Goal: Information Seeking & Learning: Learn about a topic

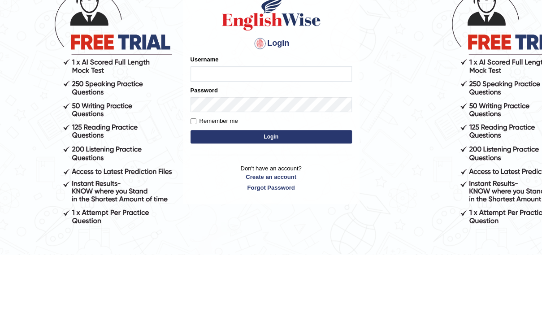
click at [202, 152] on input "Username" at bounding box center [271, 149] width 161 height 15
type input "Lutfia"
click at [294, 213] on button "Login" at bounding box center [271, 212] width 161 height 13
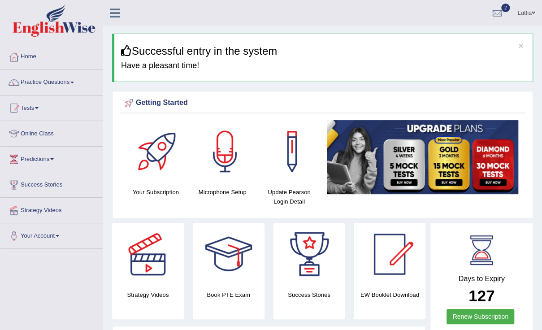
click at [35, 85] on link "Practice Questions" at bounding box center [51, 81] width 102 height 22
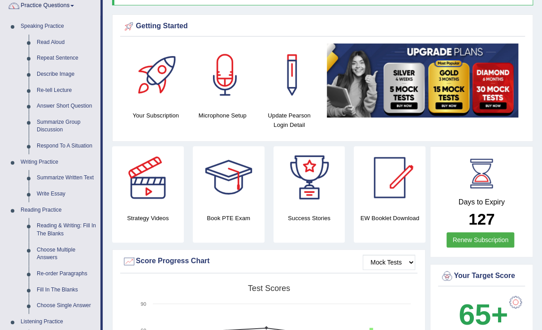
scroll to position [81, 0]
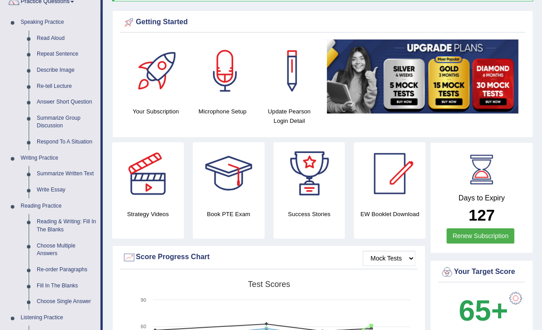
click at [39, 229] on link "Reading & Writing: Fill In The Blanks" at bounding box center [67, 226] width 68 height 24
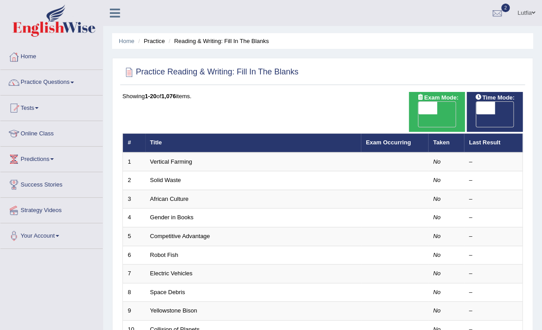
click at [419, 114] on span "OFF" at bounding box center [409, 120] width 19 height 13
checkbox input "true"
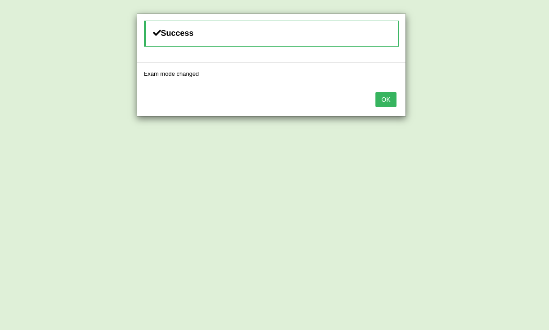
click at [499, 109] on div "Success Exam mode changed OK" at bounding box center [274, 165] width 549 height 330
click at [387, 100] on button "OK" at bounding box center [385, 99] width 21 height 15
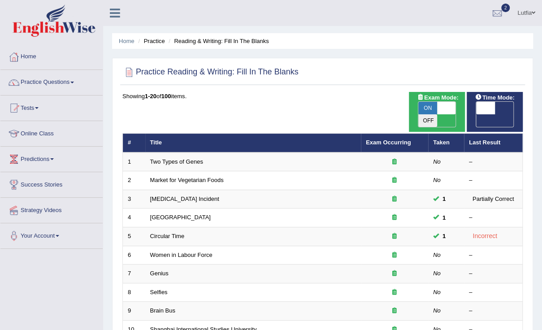
click at [503, 115] on div "Time Mode: ON OFF" at bounding box center [495, 112] width 56 height 40
click at [477, 114] on span "OFF" at bounding box center [467, 120] width 19 height 13
checkbox input "true"
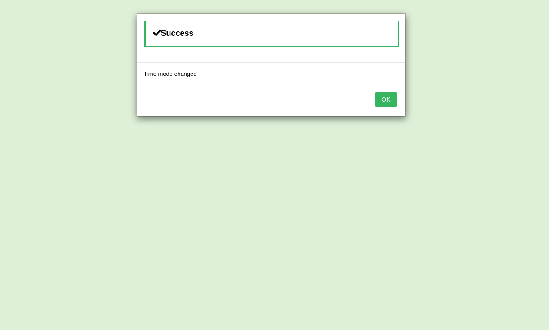
click at [391, 100] on button "OK" at bounding box center [385, 99] width 21 height 15
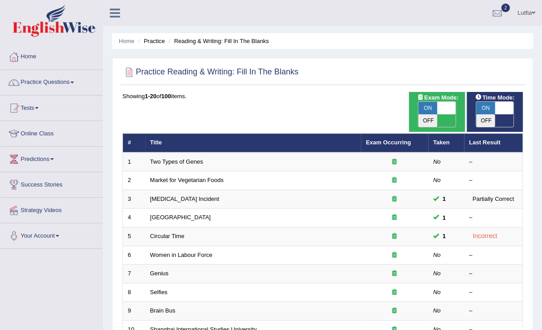
click at [200, 252] on link "Women in Labour Force" at bounding box center [181, 255] width 62 height 7
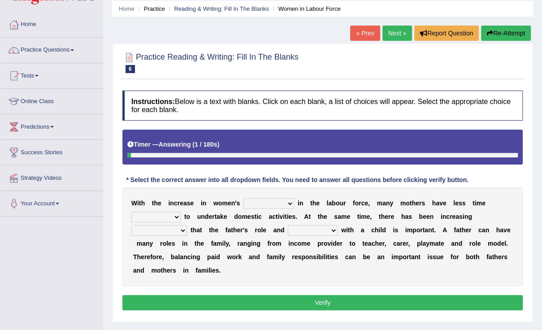
scroll to position [34, 0]
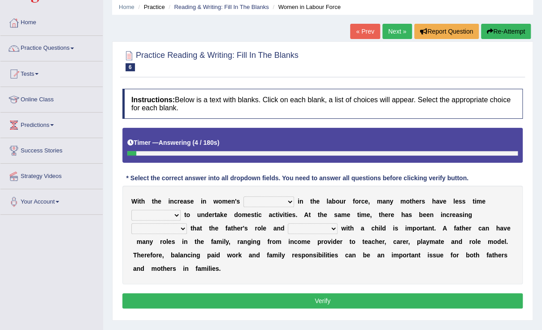
click at [278, 203] on select "attendance substitution participation definition" at bounding box center [269, 201] width 51 height 11
select select "participation"
click at [244, 196] on select "attendance substitution participation definition" at bounding box center [269, 201] width 51 height 11
click at [181, 210] on select "available related consumable useful" at bounding box center [155, 215] width 49 height 11
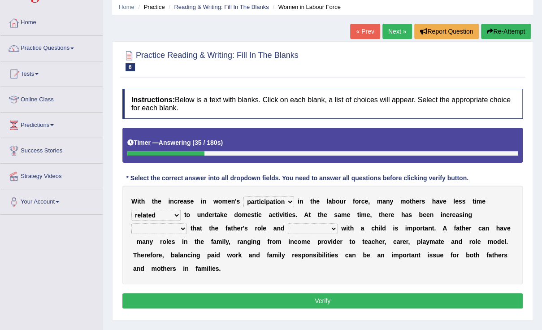
click at [181, 210] on select "available related consumable useful" at bounding box center [155, 215] width 49 height 11
select select "available"
click at [181, 210] on select "available related consumable useful" at bounding box center [155, 215] width 49 height 11
click at [187, 223] on select "recognition discrimination resolution recreation" at bounding box center [159, 228] width 56 height 11
select select "recognition"
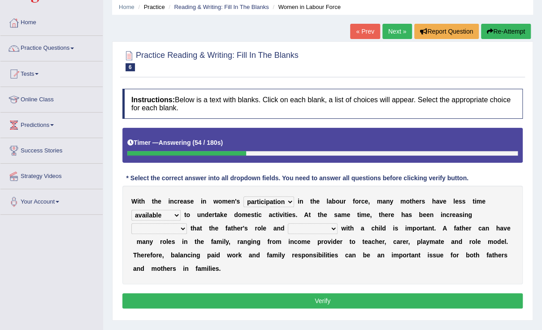
click at [187, 223] on select "recognition discrimination resolution recreation" at bounding box center [159, 228] width 56 height 11
click at [288, 229] on select "scholarship realtionship worship employment" at bounding box center [313, 228] width 50 height 11
select select "realtionship"
click at [288, 223] on select "scholarship realtionship worship employment" at bounding box center [313, 228] width 50 height 11
click at [335, 293] on button "Verify" at bounding box center [322, 300] width 400 height 15
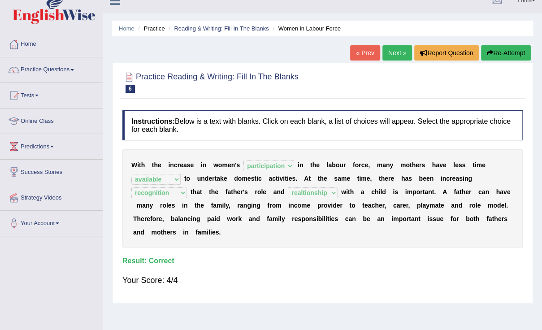
scroll to position [10, 0]
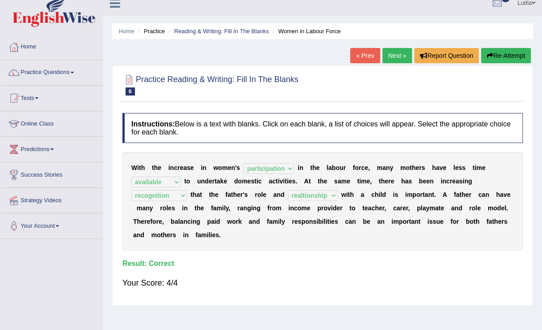
click at [400, 55] on link "Next »" at bounding box center [398, 55] width 30 height 15
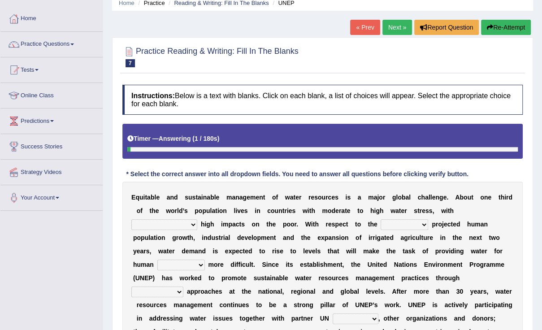
scroll to position [41, 0]
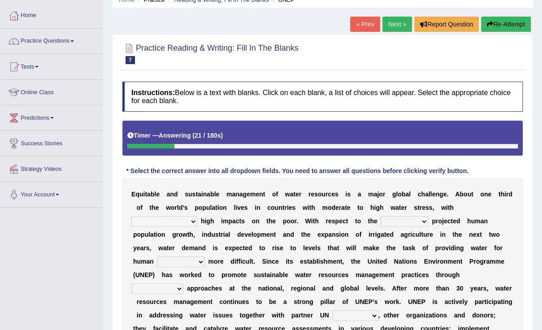
click at [197, 216] on select "proportionately disproportionaley largely evenly" at bounding box center [164, 221] width 66 height 11
select select "largely"
click at [197, 216] on select "proportionately disproportionaley largely evenly" at bounding box center [164, 221] width 66 height 11
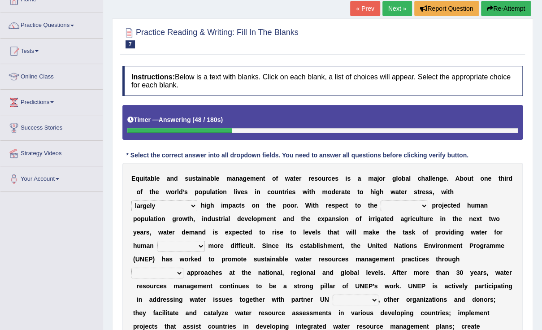
scroll to position [66, 0]
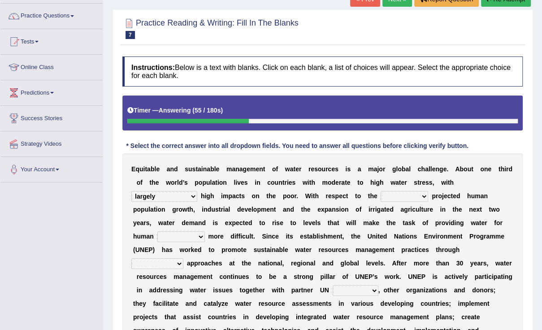
click at [381, 196] on select "substitute reactionary sustenance current" at bounding box center [405, 196] width 48 height 11
select select "sustenance"
click at [381, 191] on select "substitute reactionary sustenance current" at bounding box center [405, 196] width 48 height 11
click at [205, 231] on select "sustenance substitute substance sustainable" at bounding box center [181, 236] width 48 height 11
select select "sustainable"
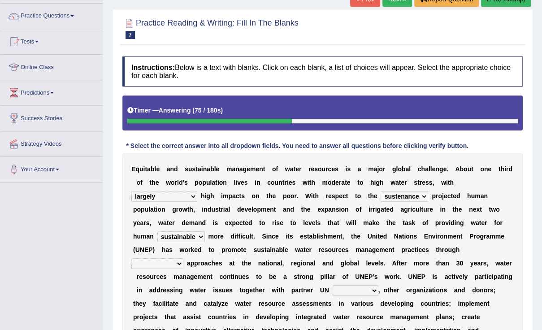
click at [205, 231] on select "sustenance substitute substance sustainable" at bounding box center [181, 236] width 48 height 11
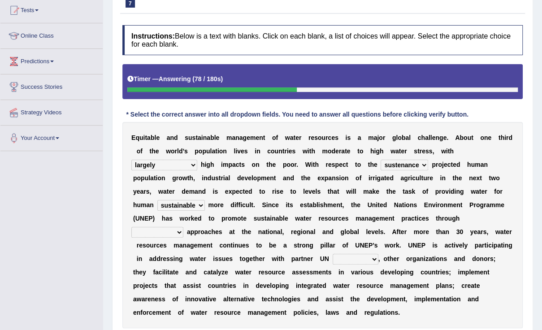
scroll to position [100, 0]
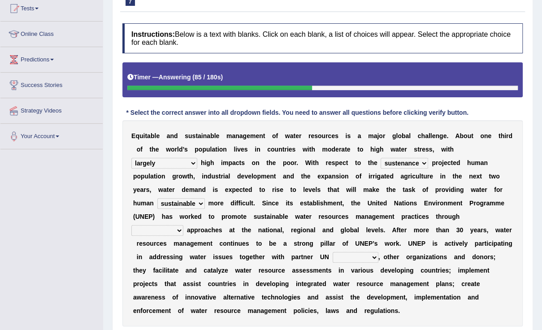
click at [183, 225] on select "opration cooperating collaborative collaborating" at bounding box center [157, 230] width 52 height 11
click at [246, 253] on b "o" at bounding box center [244, 256] width 4 height 7
click at [183, 225] on select "opration cooperating collaborative collaborating" at bounding box center [157, 230] width 52 height 11
select select "opration"
click at [183, 225] on select "opration cooperating collaborative collaborating" at bounding box center [157, 230] width 52 height 11
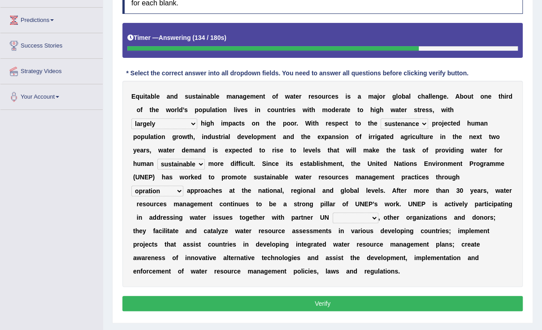
scroll to position [146, 0]
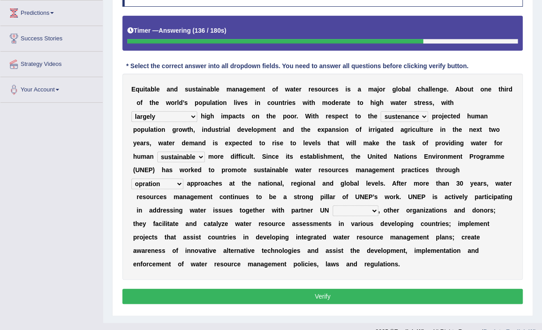
click at [379, 205] on select "sectors agencies factors segements" at bounding box center [356, 210] width 46 height 11
select select "segements"
click at [379, 205] on select "sectors agencies factors segements" at bounding box center [356, 210] width 46 height 11
click at [183, 178] on select "opration cooperating collaborative collaborating" at bounding box center [157, 183] width 52 height 11
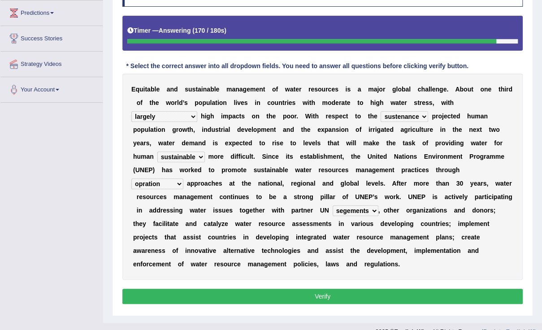
click at [281, 289] on button "Verify" at bounding box center [322, 296] width 400 height 15
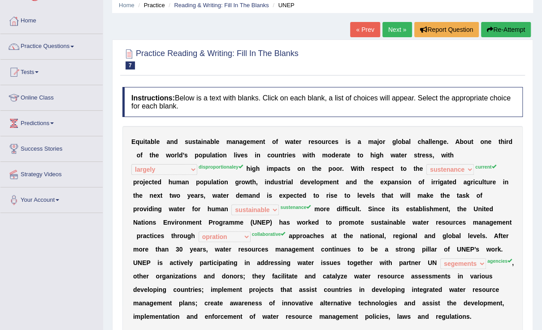
scroll to position [35, 0]
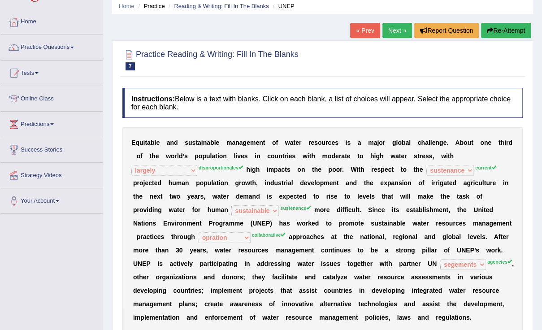
click at [391, 29] on link "Next »" at bounding box center [398, 30] width 30 height 15
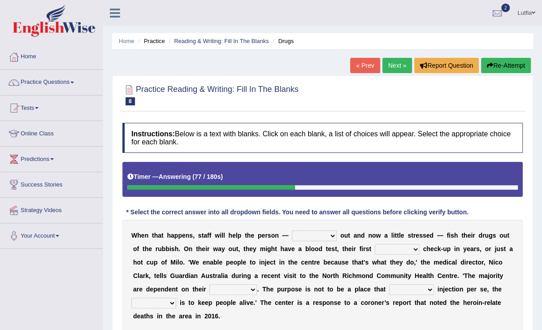
click at [315, 237] on select "stunned strung strong stung" at bounding box center [314, 236] width 45 height 11
select select "stunned"
click at [292, 231] on select "stunned strung strong stung" at bounding box center [314, 236] width 45 height 11
click at [377, 251] on select "academic dental relative indirect" at bounding box center [397, 249] width 45 height 11
select select "indirect"
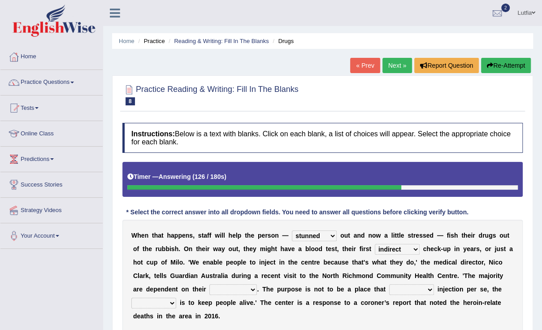
click at [375, 244] on select "academic dental relative indirect" at bounding box center [397, 249] width 45 height 11
click at [257, 304] on b at bounding box center [259, 302] width 4 height 7
click at [209, 292] on select "incomes concerns substances minds" at bounding box center [233, 289] width 48 height 11
select select "substances"
click at [209, 284] on select "incomes concerns substances minds" at bounding box center [233, 289] width 48 height 11
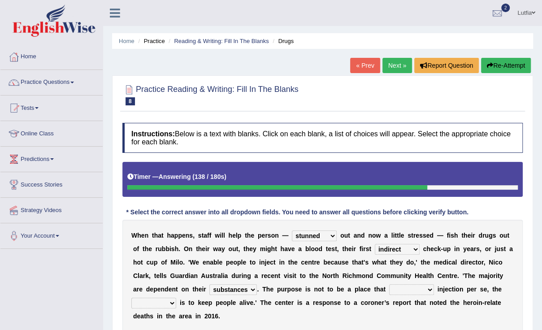
click at [389, 290] on select "patronizes disallows funds facilitates" at bounding box center [411, 289] width 45 height 11
select select "facilitates"
click at [389, 284] on select "patronizes disallows funds facilitates" at bounding box center [411, 289] width 45 height 11
click at [176, 298] on select "reciprocity risk effect purpose" at bounding box center [153, 303] width 45 height 11
select select "purpose"
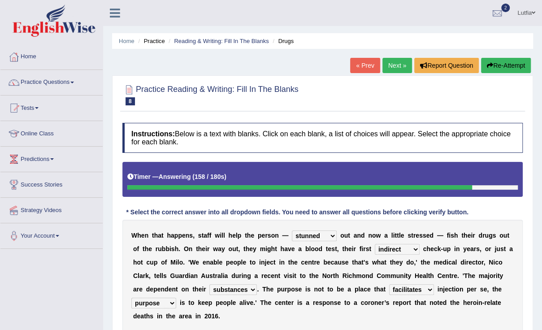
click at [176, 298] on select "reciprocity risk effect purpose" at bounding box center [153, 303] width 45 height 11
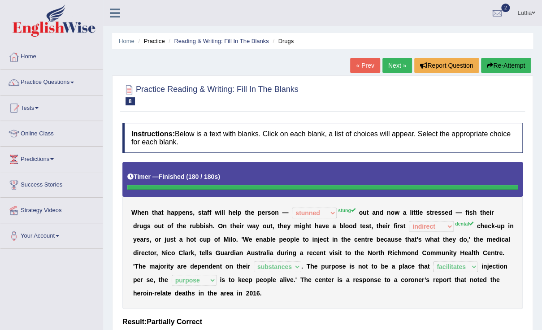
click at [400, 68] on link "Next »" at bounding box center [398, 65] width 30 height 15
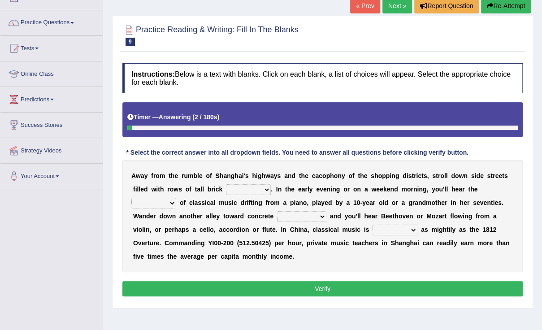
scroll to position [62, 0]
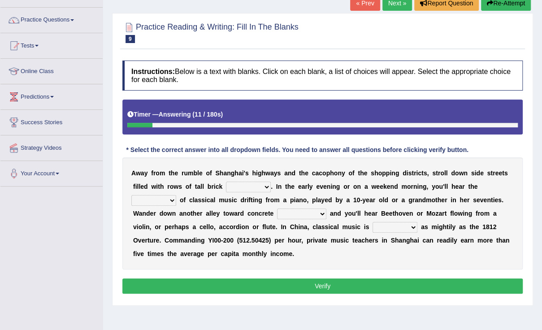
click at [226, 186] on select "rooms piles huts houses" at bounding box center [248, 187] width 45 height 11
click at [226, 182] on select "rooms piles huts houses" at bounding box center [248, 187] width 45 height 11
click at [226, 183] on select "rooms piles huts houses" at bounding box center [248, 187] width 45 height 11
select select "huts"
click at [226, 182] on select "rooms piles huts houses" at bounding box center [248, 187] width 45 height 11
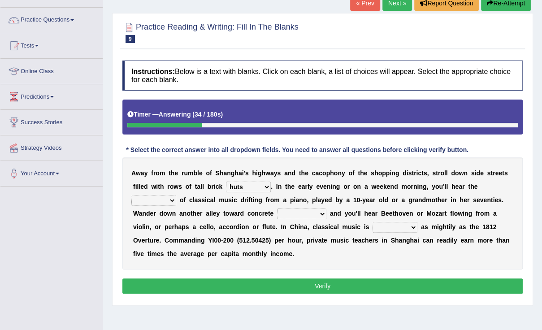
click at [176, 195] on select "impact sound effect noise" at bounding box center [153, 200] width 45 height 11
select select "sound"
click at [176, 195] on select "impact sound effect noise" at bounding box center [153, 200] width 45 height 11
click at [277, 213] on select "skyscrapers craters museums courts" at bounding box center [301, 214] width 49 height 11
select select "museums"
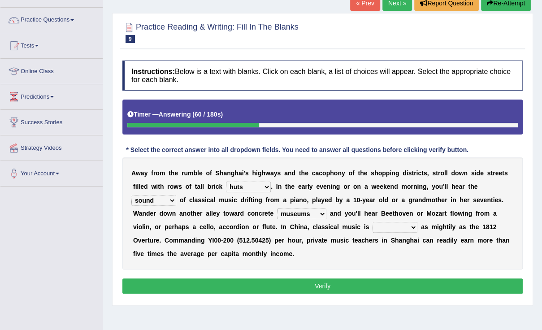
click at [277, 209] on select "skyscrapers craters museums courts" at bounding box center [301, 214] width 49 height 11
click at [373, 226] on select "looming bluffing changing booming" at bounding box center [395, 227] width 45 height 11
select select "booming"
click at [373, 222] on select "looming bluffing changing booming" at bounding box center [395, 227] width 45 height 11
click at [277, 211] on select "skyscrapers craters museums courts" at bounding box center [301, 214] width 49 height 11
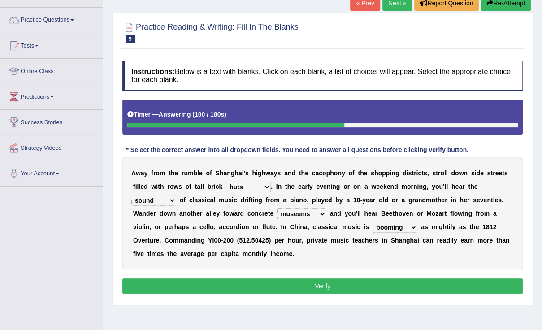
click at [229, 185] on select "rooms piles huts houses" at bounding box center [248, 187] width 45 height 11
select select "piles"
click at [226, 182] on select "rooms piles huts houses" at bounding box center [248, 187] width 45 height 11
click at [226, 186] on select "rooms piles huts houses" at bounding box center [248, 187] width 45 height 11
click at [174, 311] on div "Home Practice Reading & Writing: Fill In The Blanks Classical Music « Prev Next…" at bounding box center [322, 162] width 439 height 448
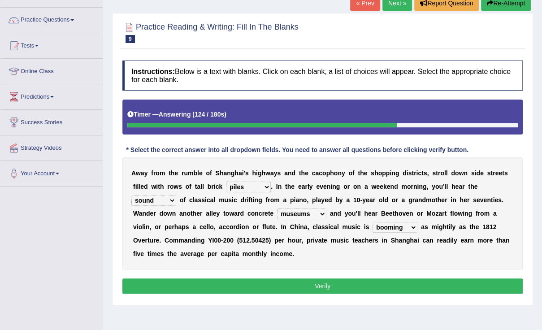
click at [277, 212] on select "skyscrapers craters museums courts" at bounding box center [301, 214] width 49 height 11
click at [316, 279] on button "Verify" at bounding box center [322, 286] width 400 height 15
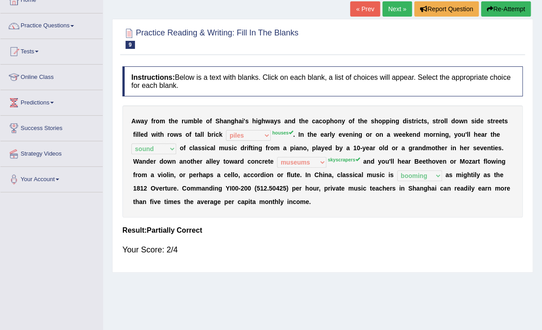
scroll to position [0, 0]
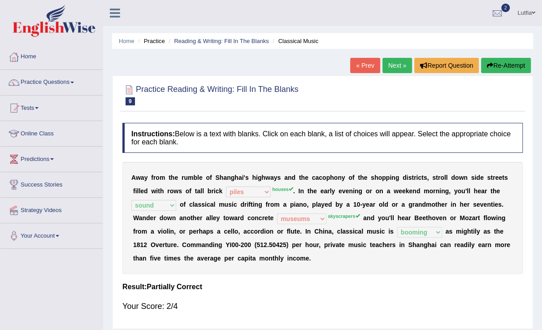
click at [396, 66] on link "Next »" at bounding box center [398, 65] width 30 height 15
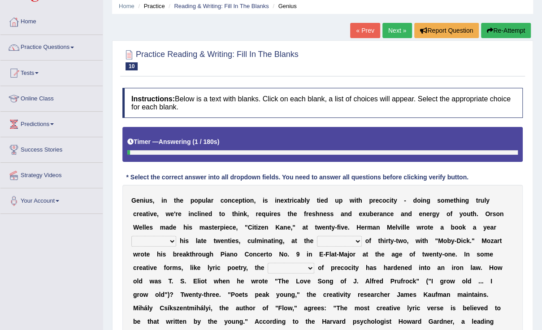
scroll to position [38, 0]
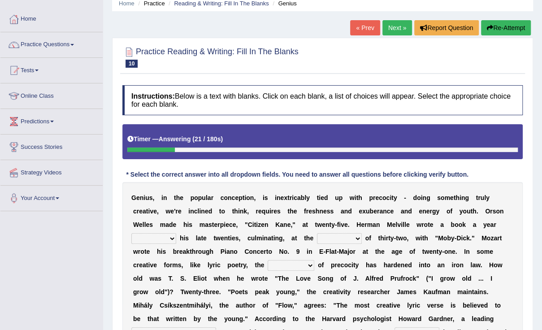
click at [176, 233] on select "on without through over" at bounding box center [153, 238] width 45 height 11
select select "on"
click at [176, 233] on select "on without through over" at bounding box center [153, 238] width 45 height 11
click at [317, 239] on select "proportion rate age cost" at bounding box center [339, 238] width 45 height 11
select select "age"
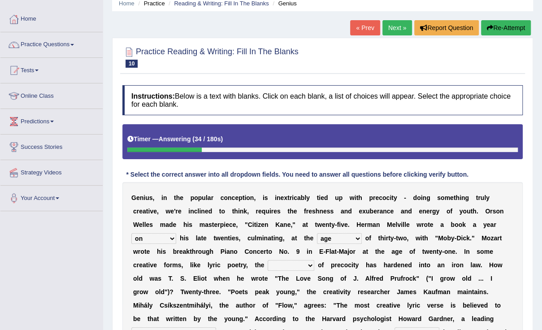
click at [317, 233] on select "proportion rate age cost" at bounding box center [339, 238] width 45 height 11
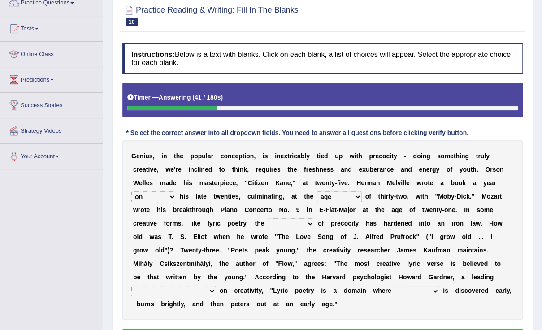
scroll to position [82, 0]
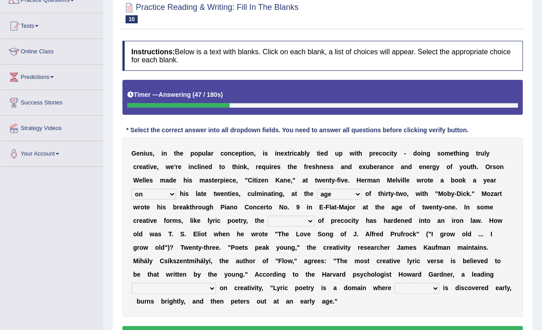
click at [268, 223] on select "junction importance structure inferiority" at bounding box center [291, 221] width 47 height 11
select select "structure"
click at [268, 216] on select "junction importance structure inferiority" at bounding box center [291, 221] width 47 height 11
click at [216, 283] on select "master supremacy authority atheist" at bounding box center [173, 288] width 85 height 11
select select "master"
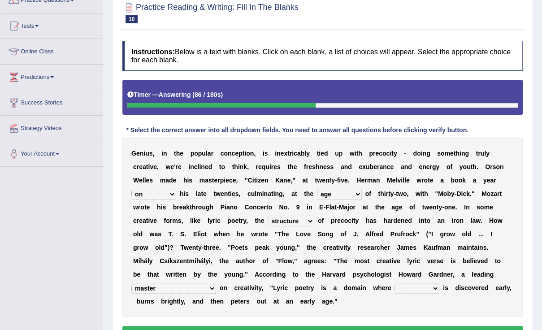
click at [216, 283] on select "master supremacy authority atheist" at bounding box center [173, 288] width 85 height 11
click at [440, 283] on select "fire derk offender talent" at bounding box center [417, 288] width 45 height 11
select select "talent"
click at [433, 283] on select "fire derk offender talent" at bounding box center [417, 288] width 45 height 11
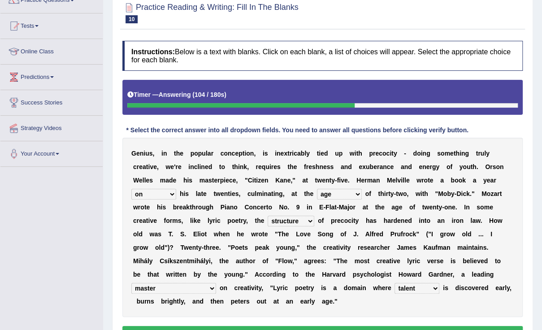
click at [400, 326] on button "Verify" at bounding box center [322, 333] width 400 height 15
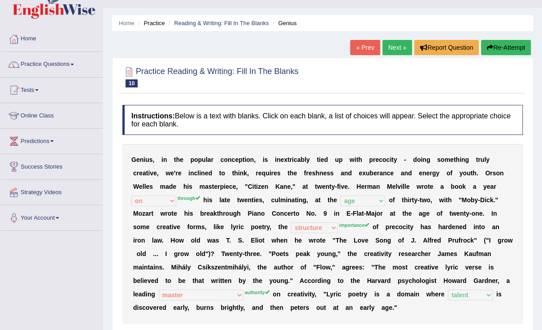
scroll to position [0, 0]
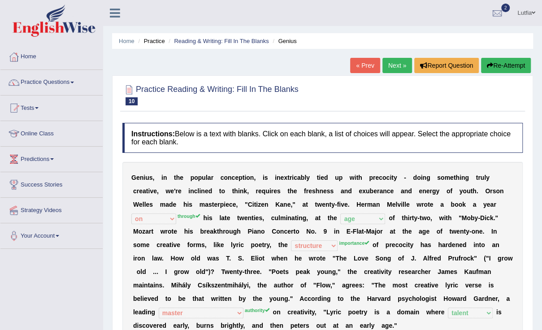
click at [396, 65] on link "Next »" at bounding box center [398, 65] width 30 height 15
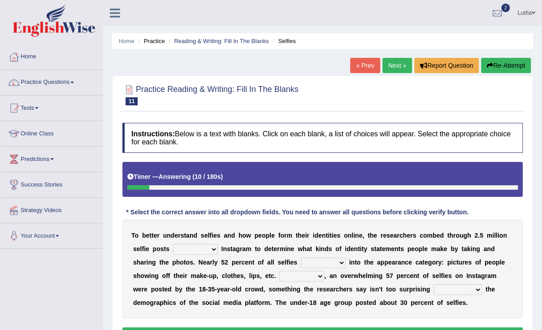
click at [187, 248] on select "of in above on" at bounding box center [195, 249] width 45 height 11
select select "on"
click at [173, 244] on select "of in above on" at bounding box center [195, 249] width 45 height 11
click at [301, 261] on select "fall fallen fell falls" at bounding box center [323, 262] width 45 height 11
select select "fell"
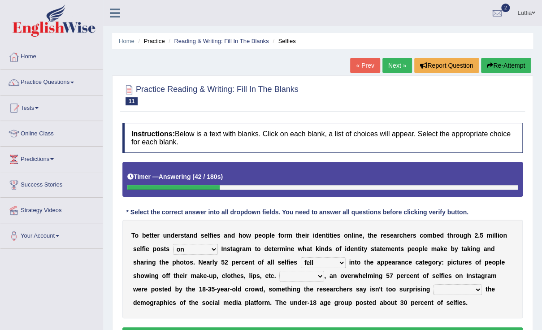
click at [301, 257] on select "fall fallen fell falls" at bounding box center [323, 262] width 45 height 11
click at [279, 277] on select "Along with Although Overall However" at bounding box center [301, 276] width 45 height 11
select select "However"
click at [279, 271] on select "Along with Although Overall However" at bounding box center [301, 276] width 45 height 11
click at [434, 290] on select "consider considered considering to consider" at bounding box center [458, 289] width 48 height 11
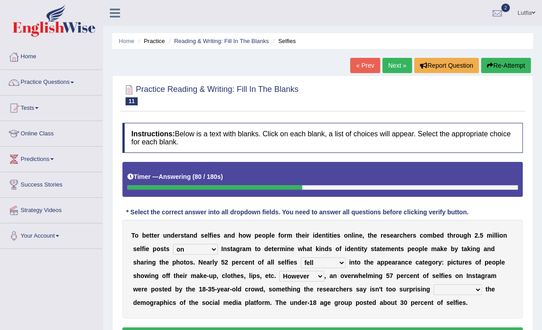
select select "considered"
click at [434, 284] on select "consider considered considering to consider" at bounding box center [458, 289] width 48 height 11
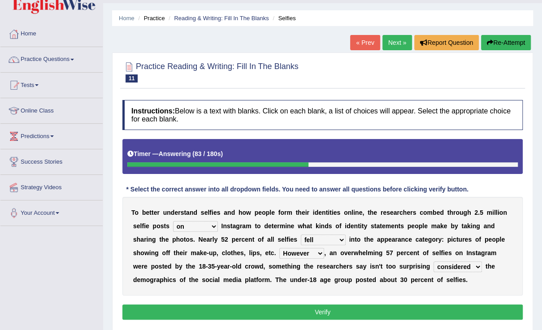
scroll to position [39, 0]
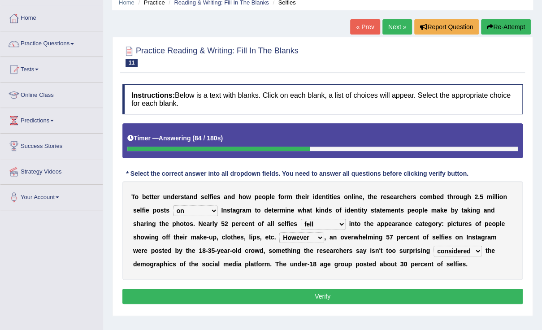
click at [366, 296] on button "Verify" at bounding box center [322, 296] width 400 height 15
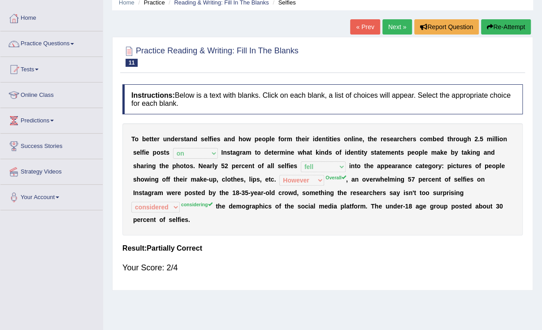
click at [396, 26] on link "Next »" at bounding box center [398, 26] width 30 height 15
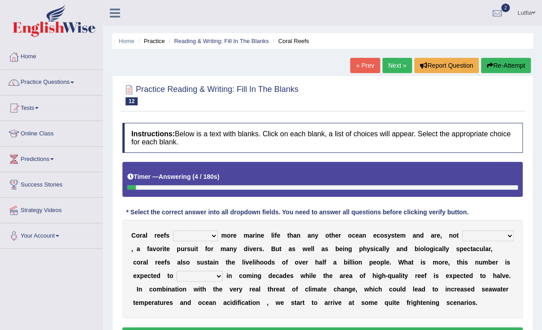
click at [206, 231] on select "curb harvest support cultivate" at bounding box center [195, 236] width 45 height 11
select select "support"
click at [173, 231] on select "curb harvest support cultivate" at bounding box center [195, 236] width 45 height 11
click at [475, 238] on select "seemingly specifically demandingly surprisingly" at bounding box center [488, 236] width 52 height 11
click at [469, 237] on select "seemingly specifically demandingly surprisingly" at bounding box center [488, 236] width 52 height 11
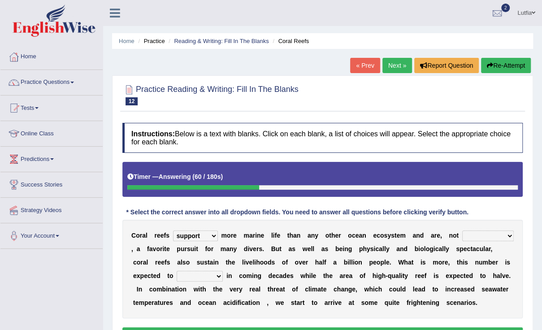
select select "specifically"
click at [462, 231] on select "seemingly specifically demandingly surprisingly" at bounding box center [488, 236] width 52 height 11
click at [177, 278] on select "appear double countdown unravel" at bounding box center [200, 276] width 46 height 11
select select "appear"
click at [177, 271] on select "appear double countdown unravel" at bounding box center [200, 276] width 46 height 11
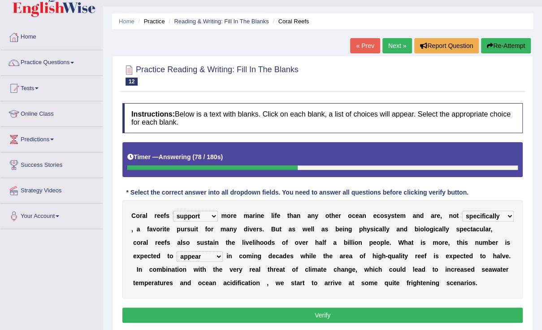
scroll to position [23, 0]
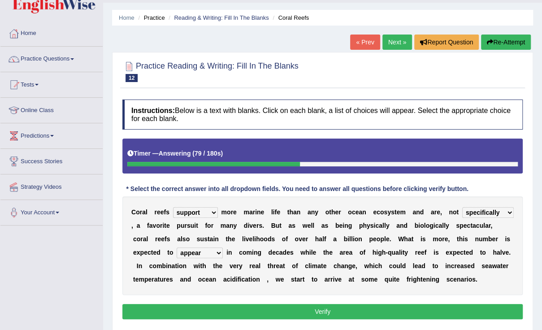
click at [177, 257] on select "appear double countdown unravel" at bounding box center [200, 253] width 46 height 11
click at [226, 312] on button "Verify" at bounding box center [322, 311] width 400 height 15
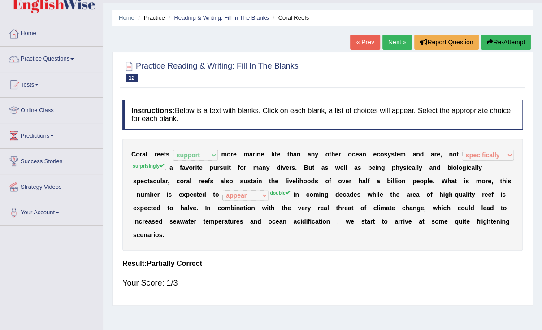
scroll to position [0, 0]
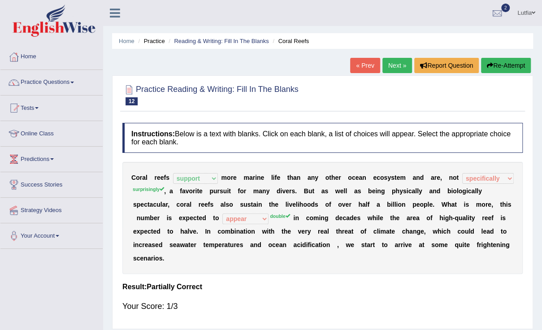
click at [399, 62] on link "Next »" at bounding box center [398, 65] width 30 height 15
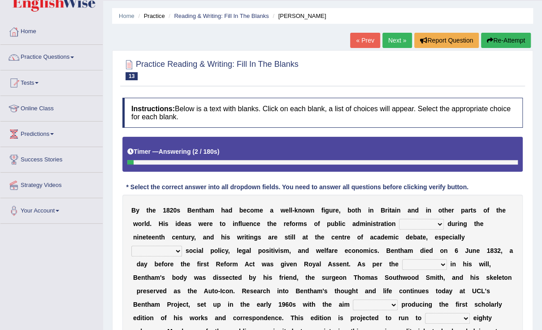
scroll to position [26, 0]
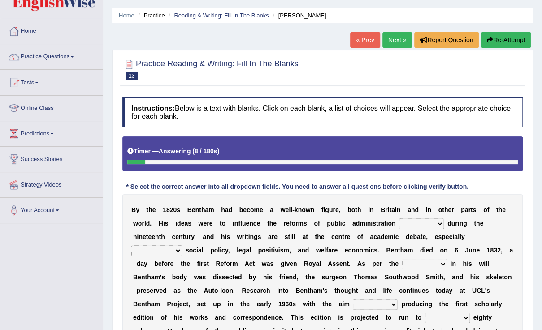
click at [399, 222] on select "made caused taken happened" at bounding box center [421, 223] width 45 height 11
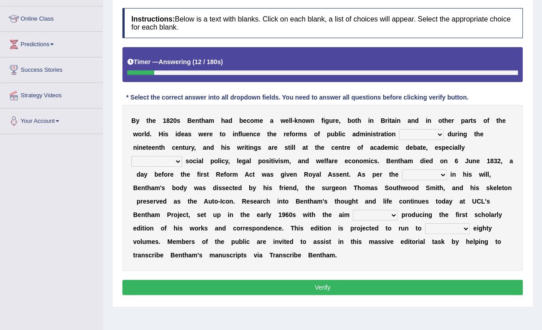
scroll to position [115, 0]
click at [399, 133] on select "made caused taken happened" at bounding box center [421, 134] width 45 height 11
select select "made"
click at [399, 129] on select "made caused taken happened" at bounding box center [421, 134] width 45 height 11
click at [182, 156] on select "as regards compared to as long as in case of" at bounding box center [156, 161] width 51 height 11
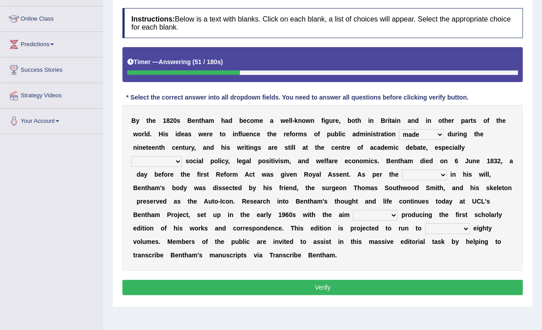
select select "in case of"
click at [182, 156] on select "as regards compared to as long as in case of" at bounding box center [156, 161] width 51 height 11
click at [402, 178] on select "directions parts categories levels" at bounding box center [424, 175] width 45 height 11
select select "parts"
click at [402, 170] on select "directions parts categories levels" at bounding box center [424, 175] width 45 height 11
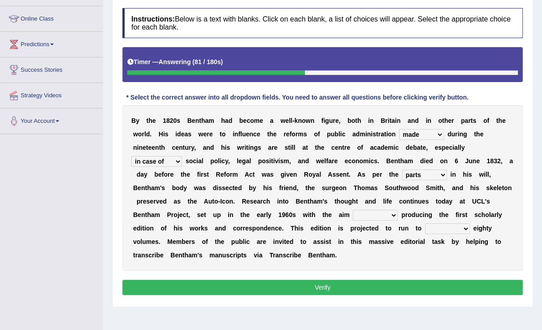
click at [141, 238] on b "o" at bounding box center [139, 241] width 4 height 7
click at [152, 238] on b "m" at bounding box center [148, 241] width 5 height 7
click at [353, 215] on select "for about as of" at bounding box center [375, 215] width 45 height 11
select select "about"
click at [353, 210] on select "for about as of" at bounding box center [375, 215] width 45 height 11
